Goal: Check status: Check status

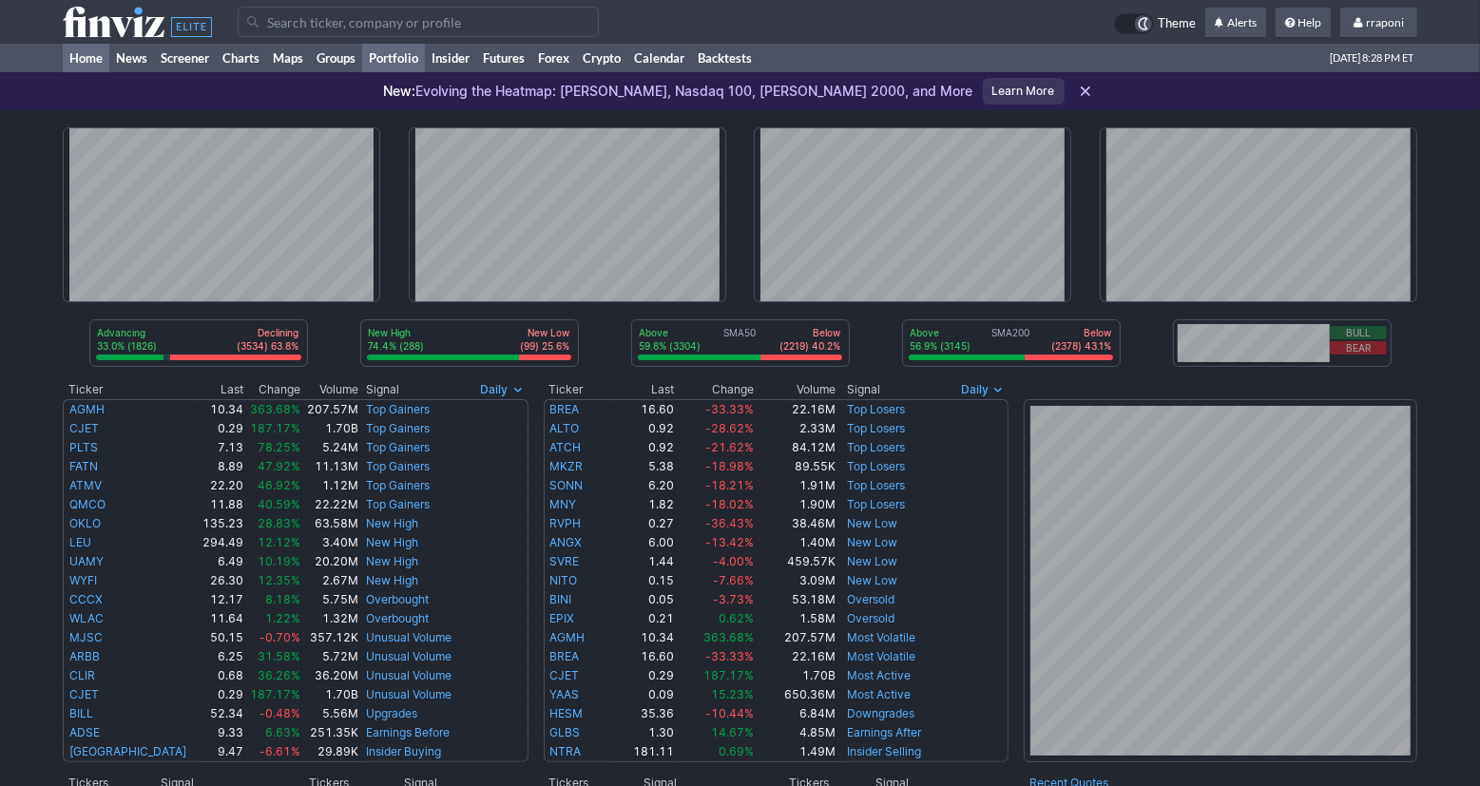
click at [405, 60] on link "Portfolio" at bounding box center [393, 58] width 63 height 29
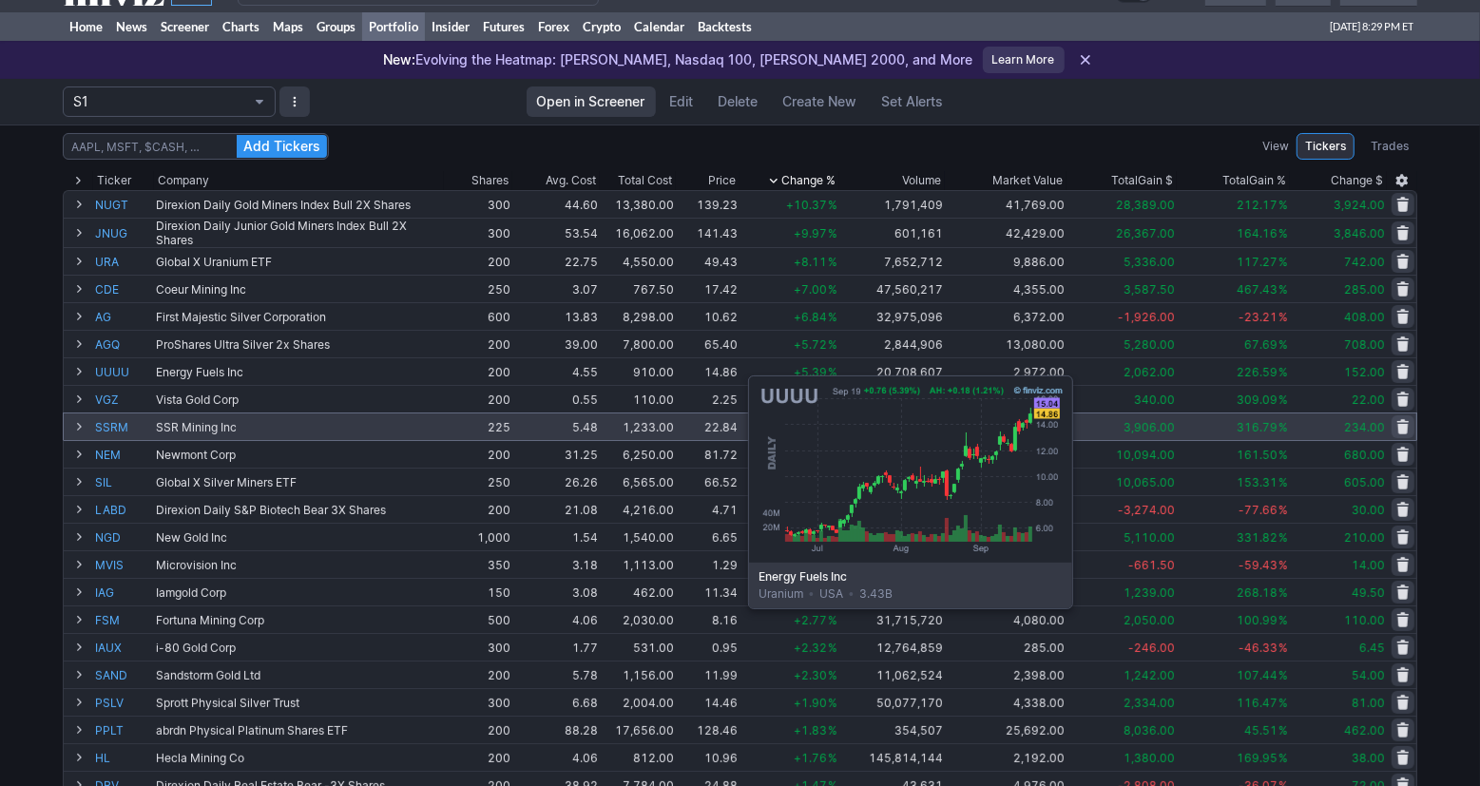
scroll to position [71, 0]
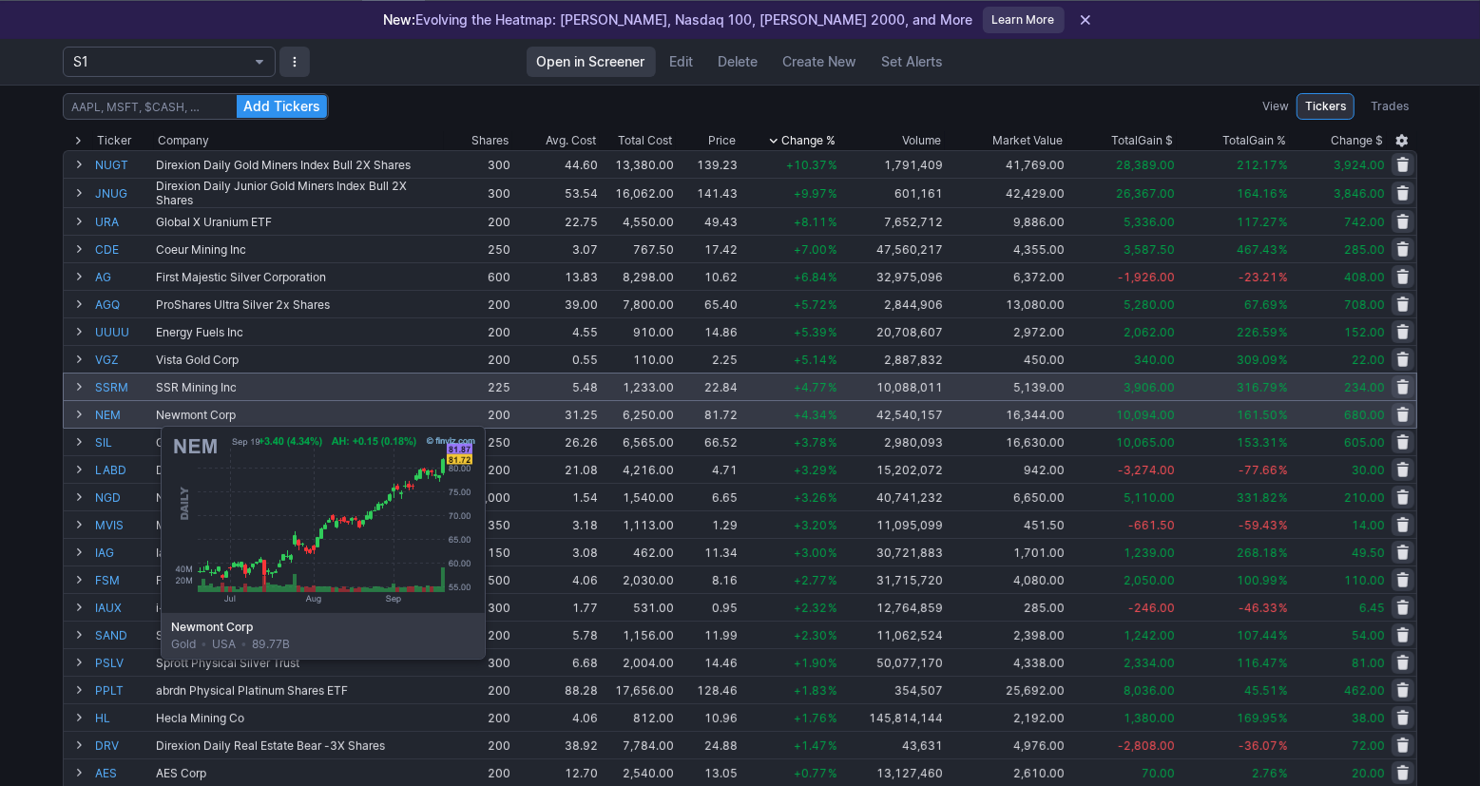
click at [113, 415] on link "NEM" at bounding box center [123, 414] width 57 height 27
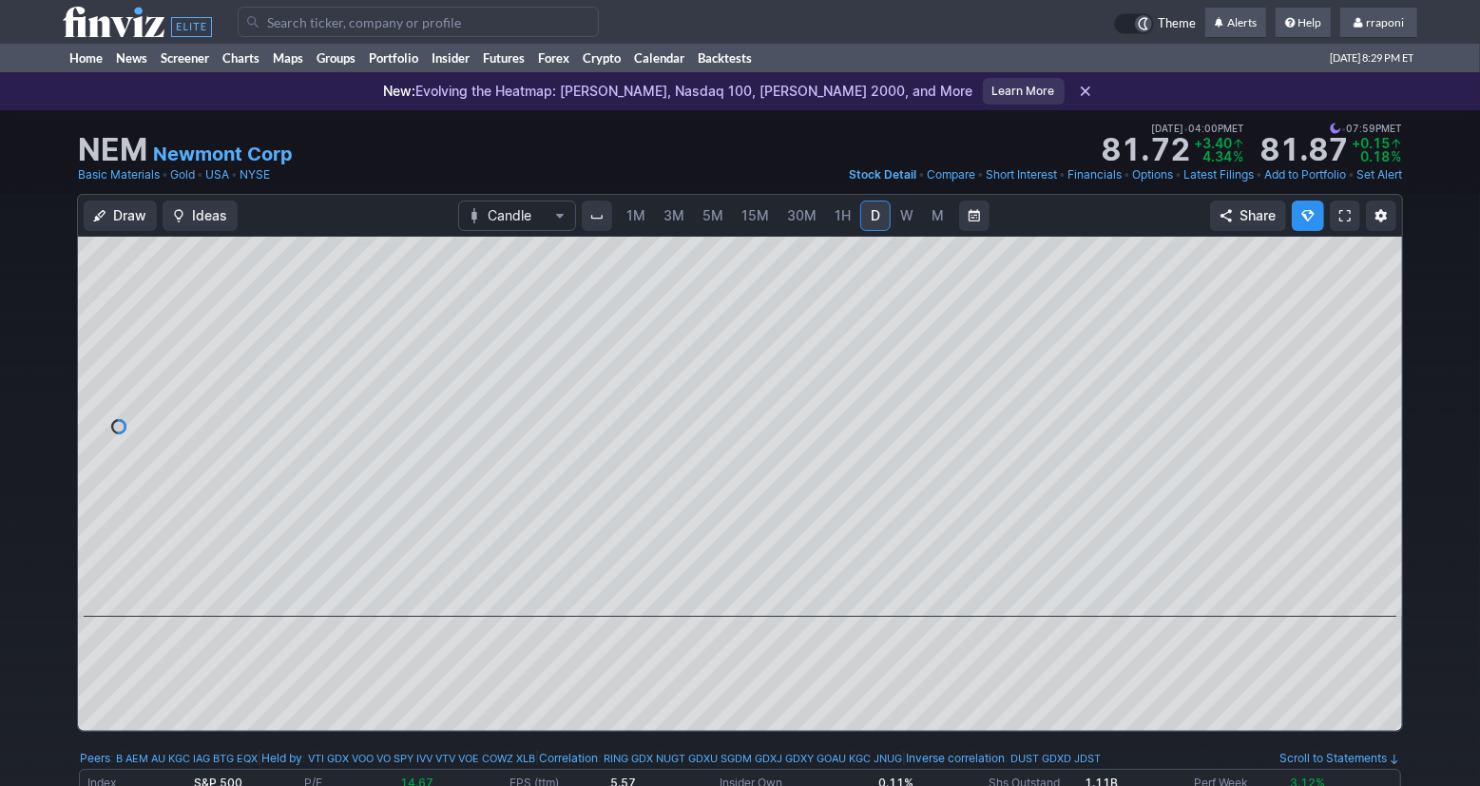
click at [938, 222] on span "M" at bounding box center [938, 215] width 12 height 16
click at [903, 212] on span "W" at bounding box center [906, 215] width 13 height 16
click at [927, 218] on link "M" at bounding box center [938, 216] width 30 height 30
click at [916, 211] on link "W" at bounding box center [907, 216] width 30 height 30
click at [725, 606] on div at bounding box center [736, 599] width 1252 height 19
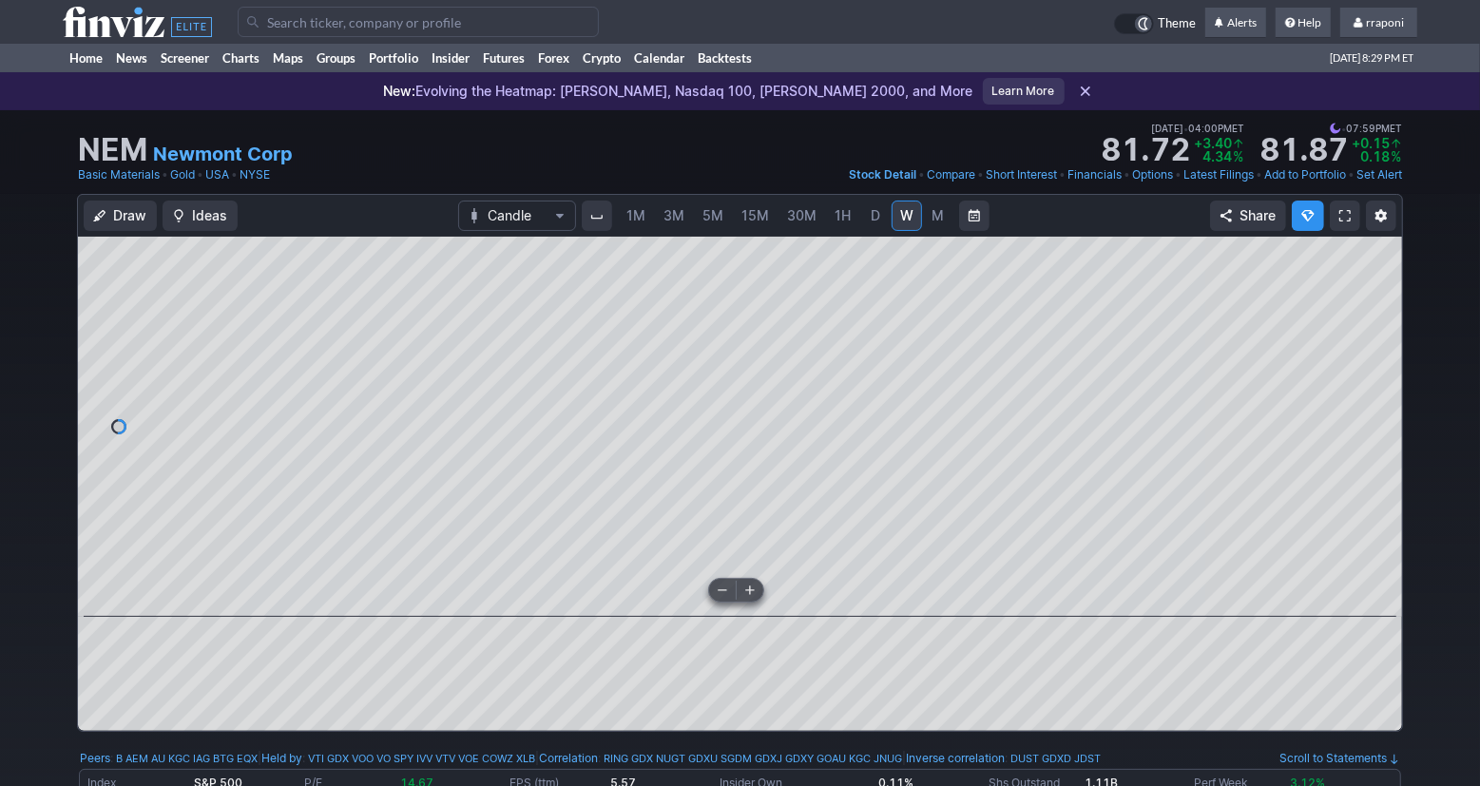
click at [723, 594] on span at bounding box center [722, 590] width 25 height 15
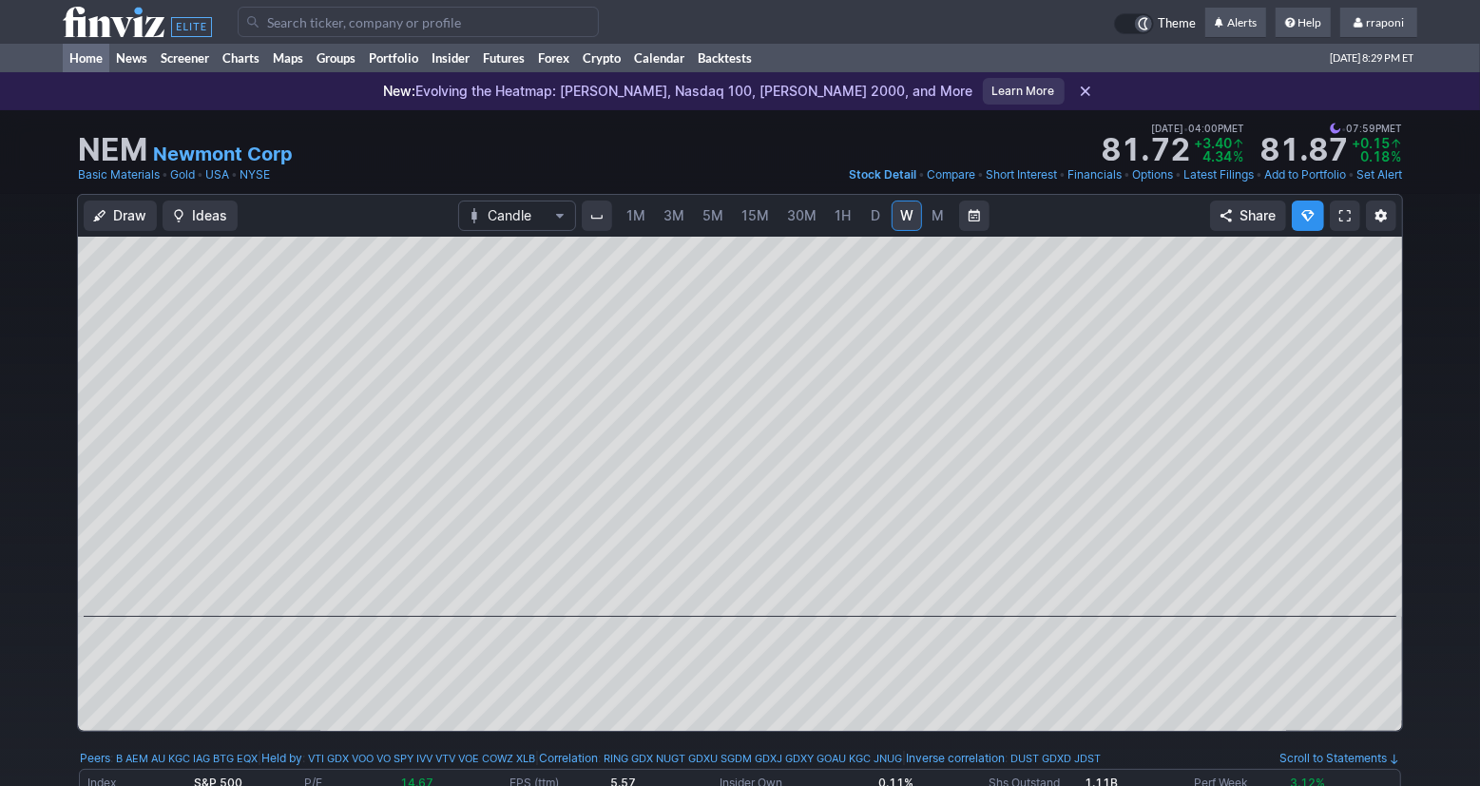
click at [75, 56] on link "Home" at bounding box center [86, 58] width 47 height 29
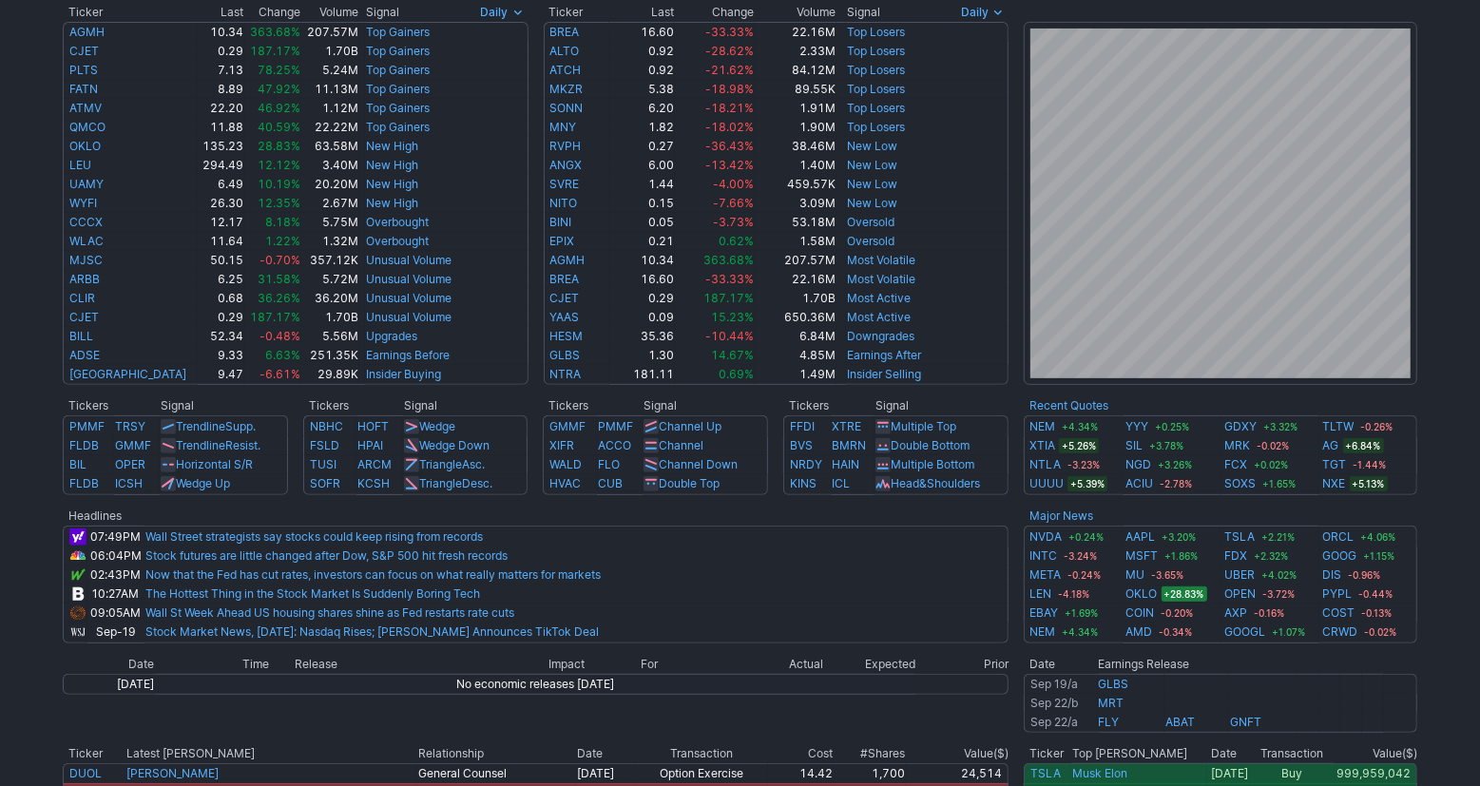
scroll to position [781, 0]
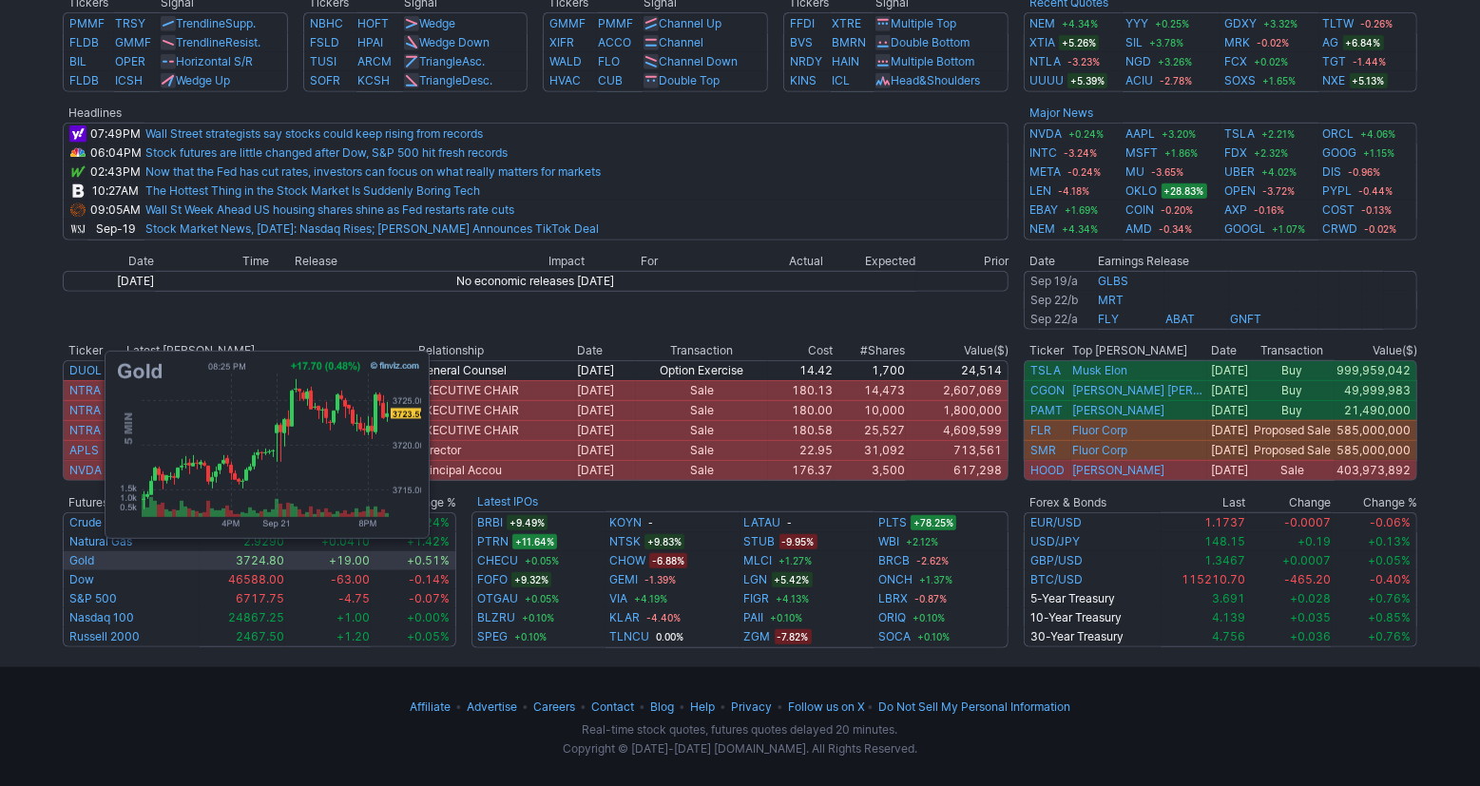
click at [95, 560] on td "Gold" at bounding box center [131, 560] width 137 height 19
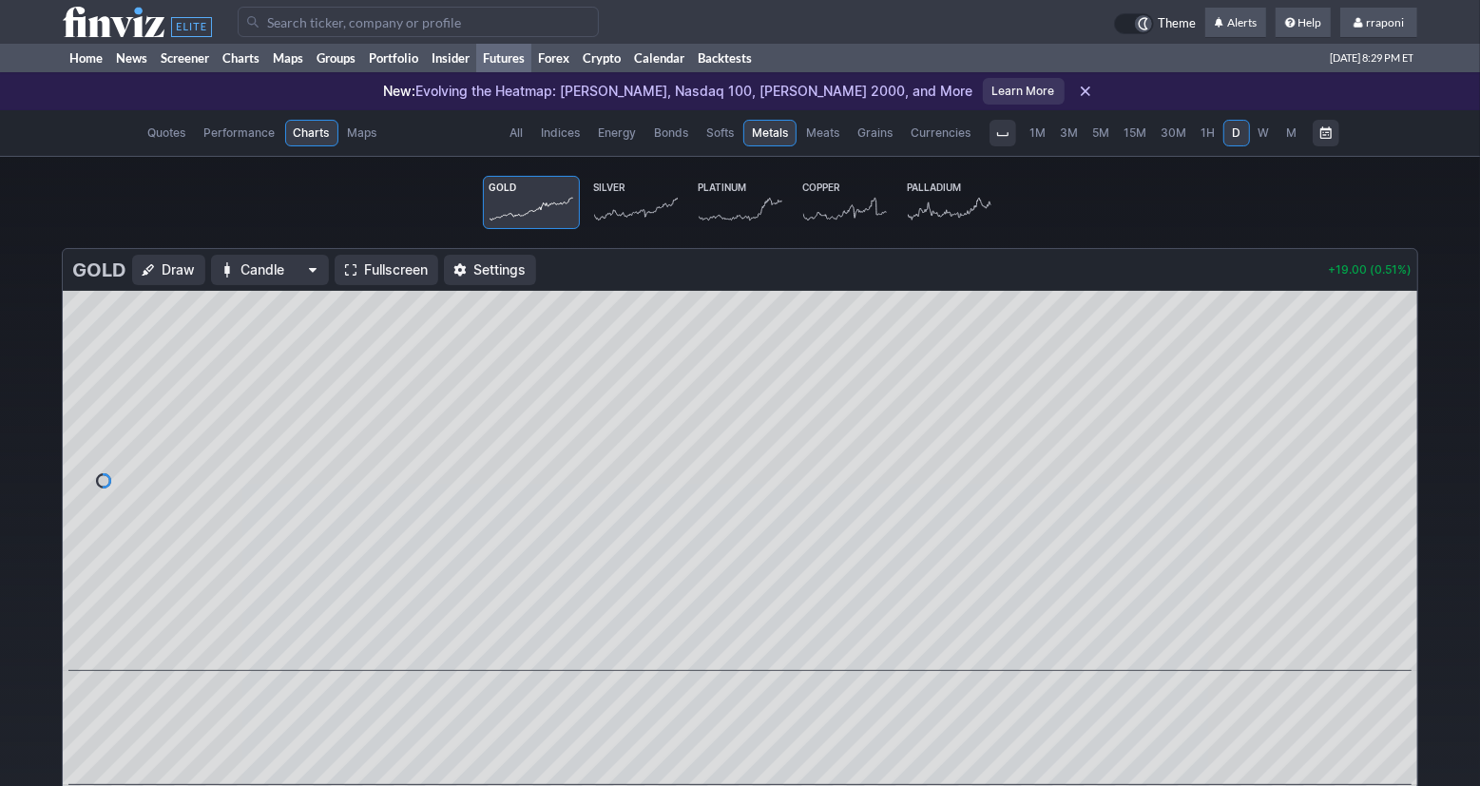
click at [1260, 136] on span "W" at bounding box center [1264, 132] width 11 height 14
click at [412, 58] on link "Portfolio" at bounding box center [393, 58] width 63 height 29
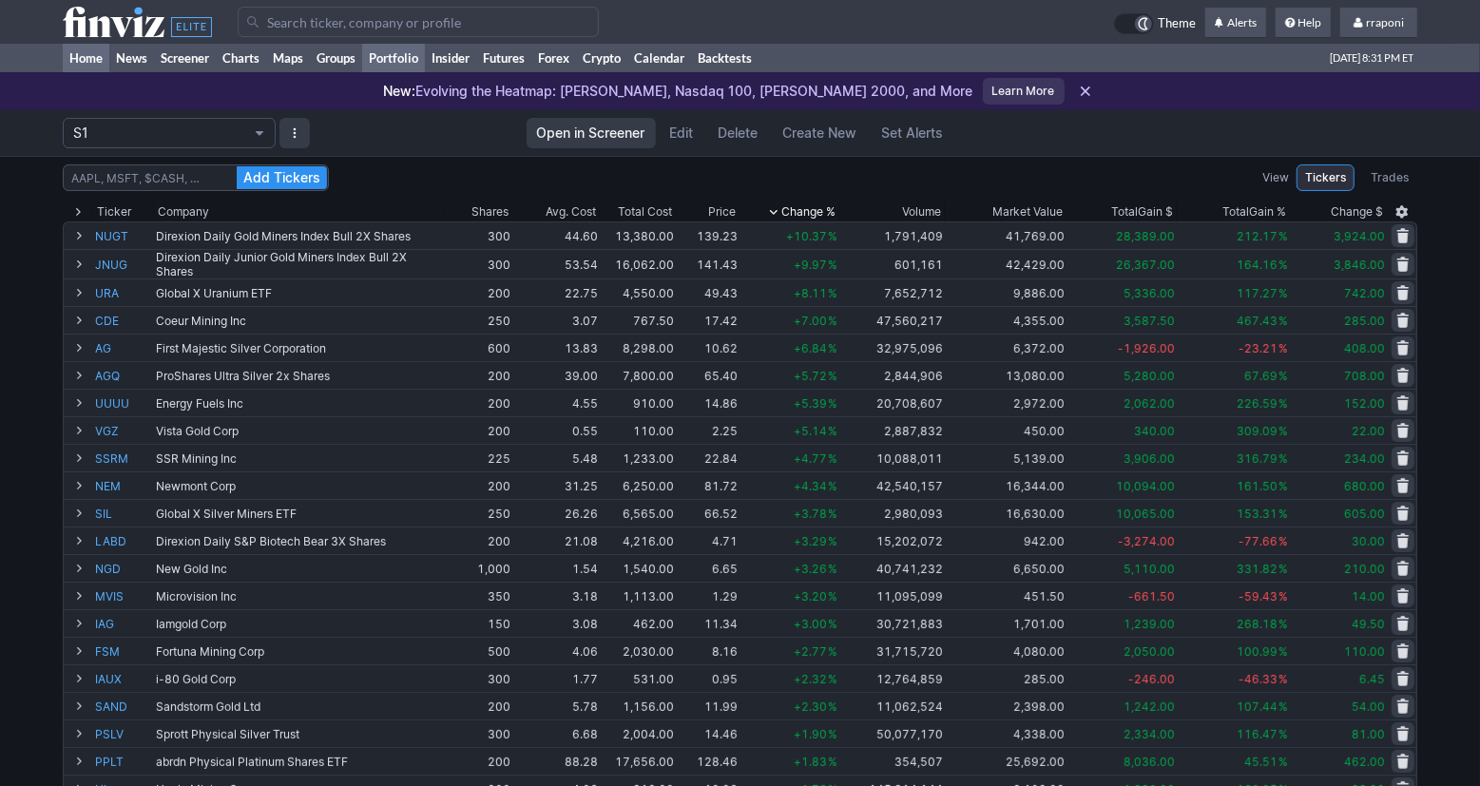
click at [97, 66] on link "Home" at bounding box center [86, 58] width 47 height 29
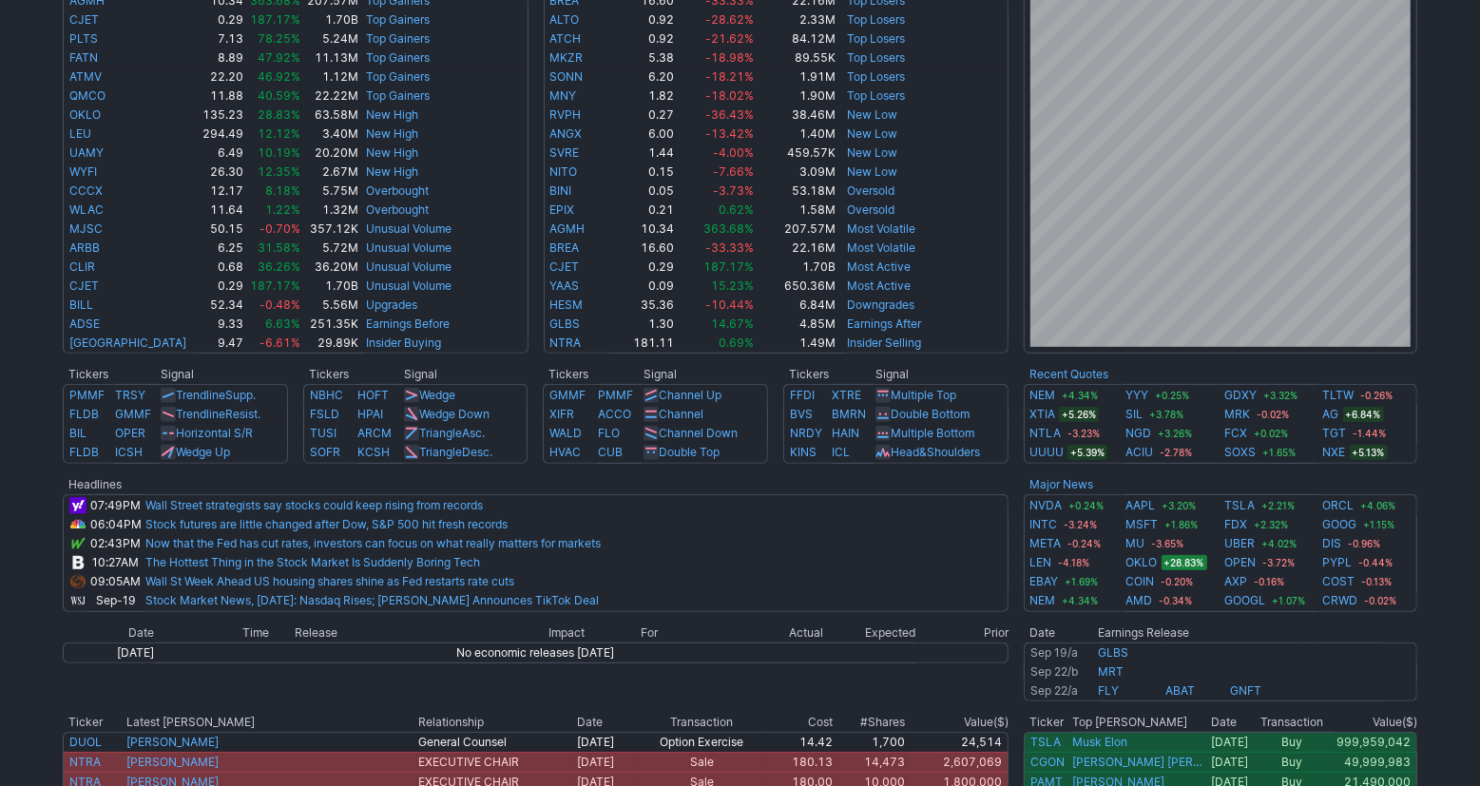
scroll to position [407, 0]
